Goal: Navigation & Orientation: Understand site structure

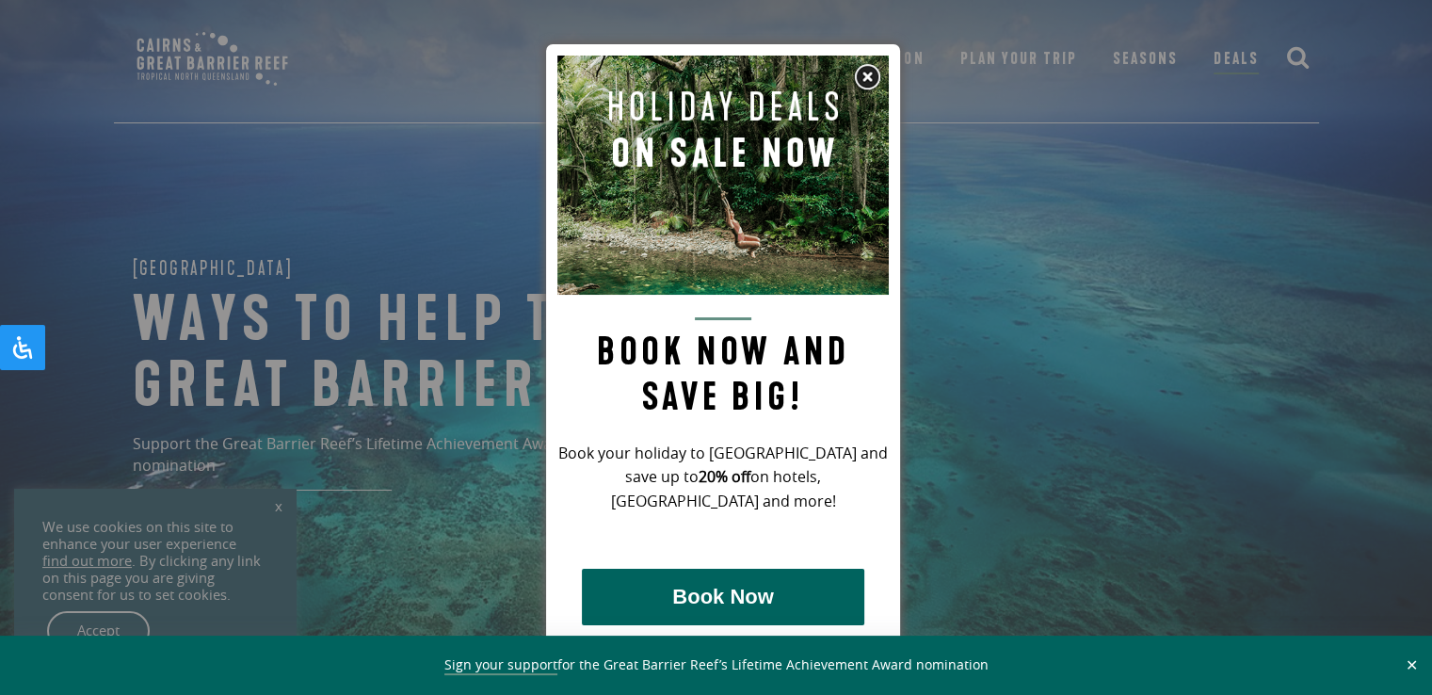
click at [866, 80] on img at bounding box center [867, 77] width 28 height 28
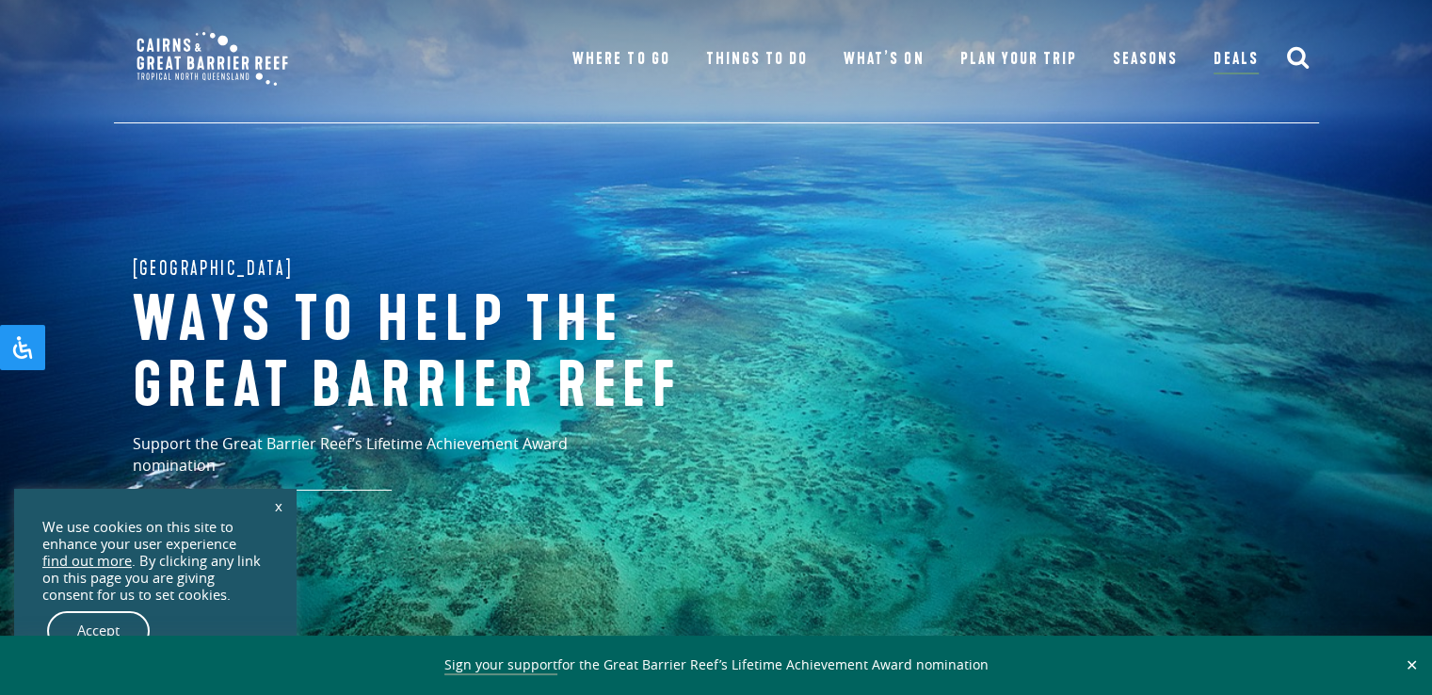
click at [93, 629] on link "Accept" at bounding box center [98, 631] width 103 height 40
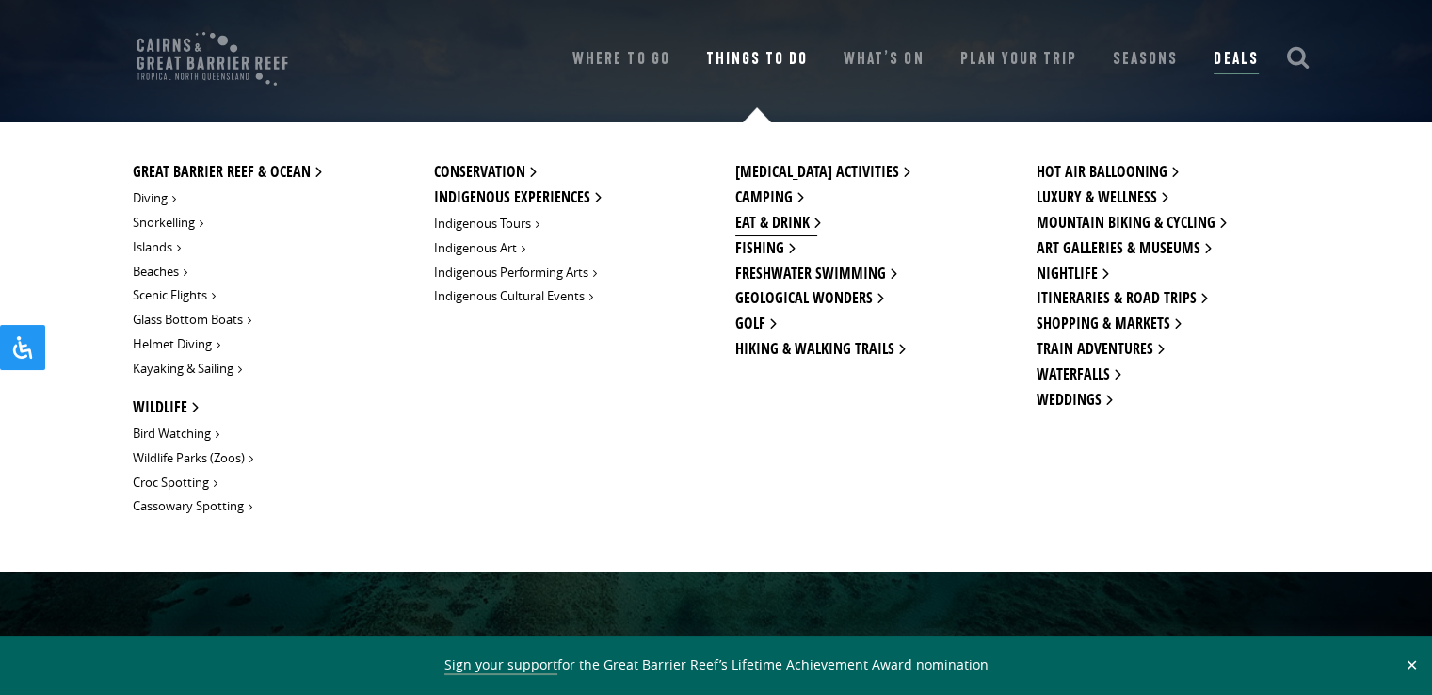
click at [788, 220] on link "Eat & Drink" at bounding box center [776, 223] width 82 height 25
click at [783, 204] on link "Camping" at bounding box center [767, 197] width 65 height 25
click at [792, 302] on link "Geological Wonders" at bounding box center [807, 298] width 145 height 25
click at [1073, 268] on link "Nightlife" at bounding box center [1070, 274] width 69 height 25
click at [1058, 318] on link "Shopping & Markets" at bounding box center [1106, 324] width 141 height 25
